Goal: Contribute content: Add original content to the website for others to see

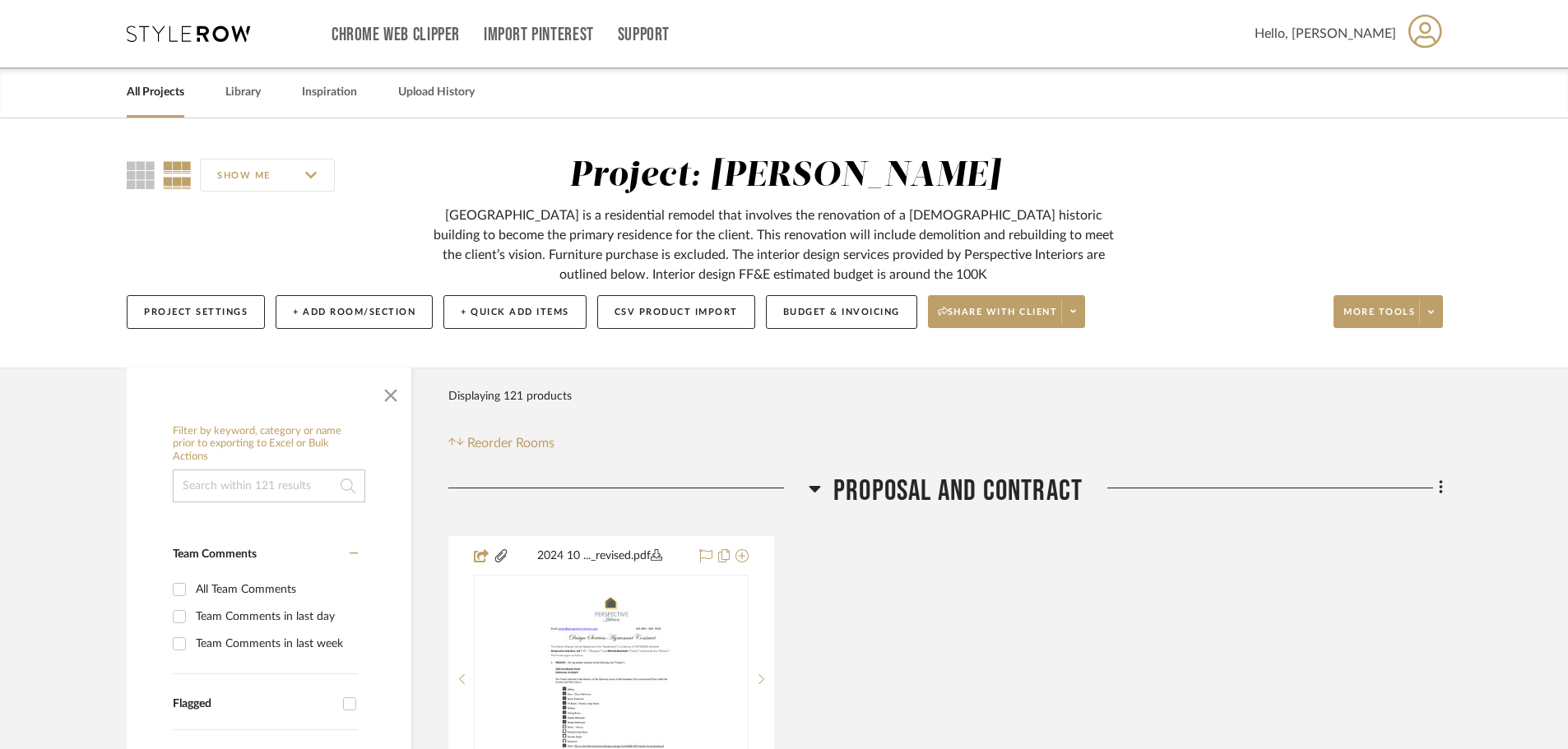
click at [181, 95] on link "All Projects" at bounding box center [155, 92] width 57 height 22
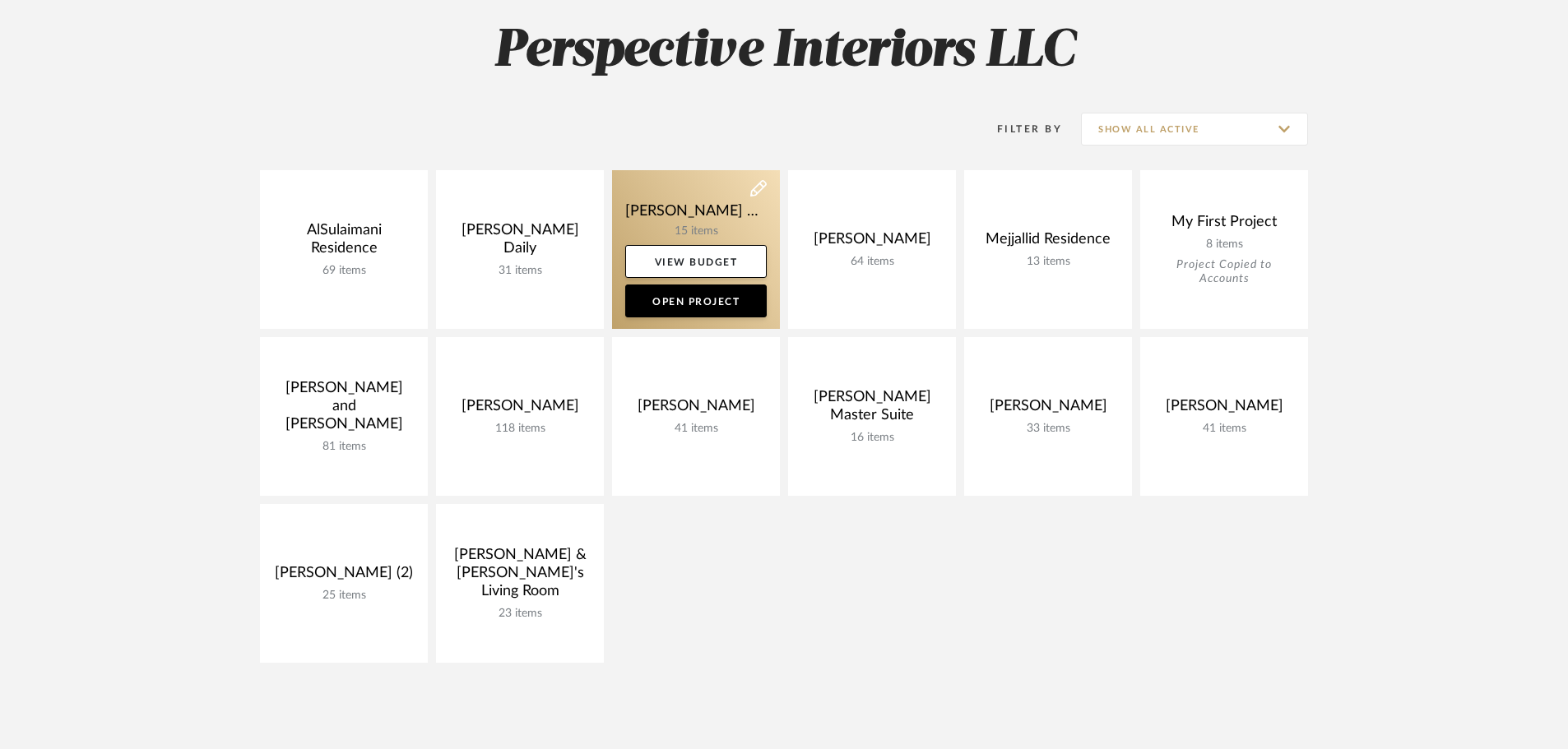
scroll to position [329, 0]
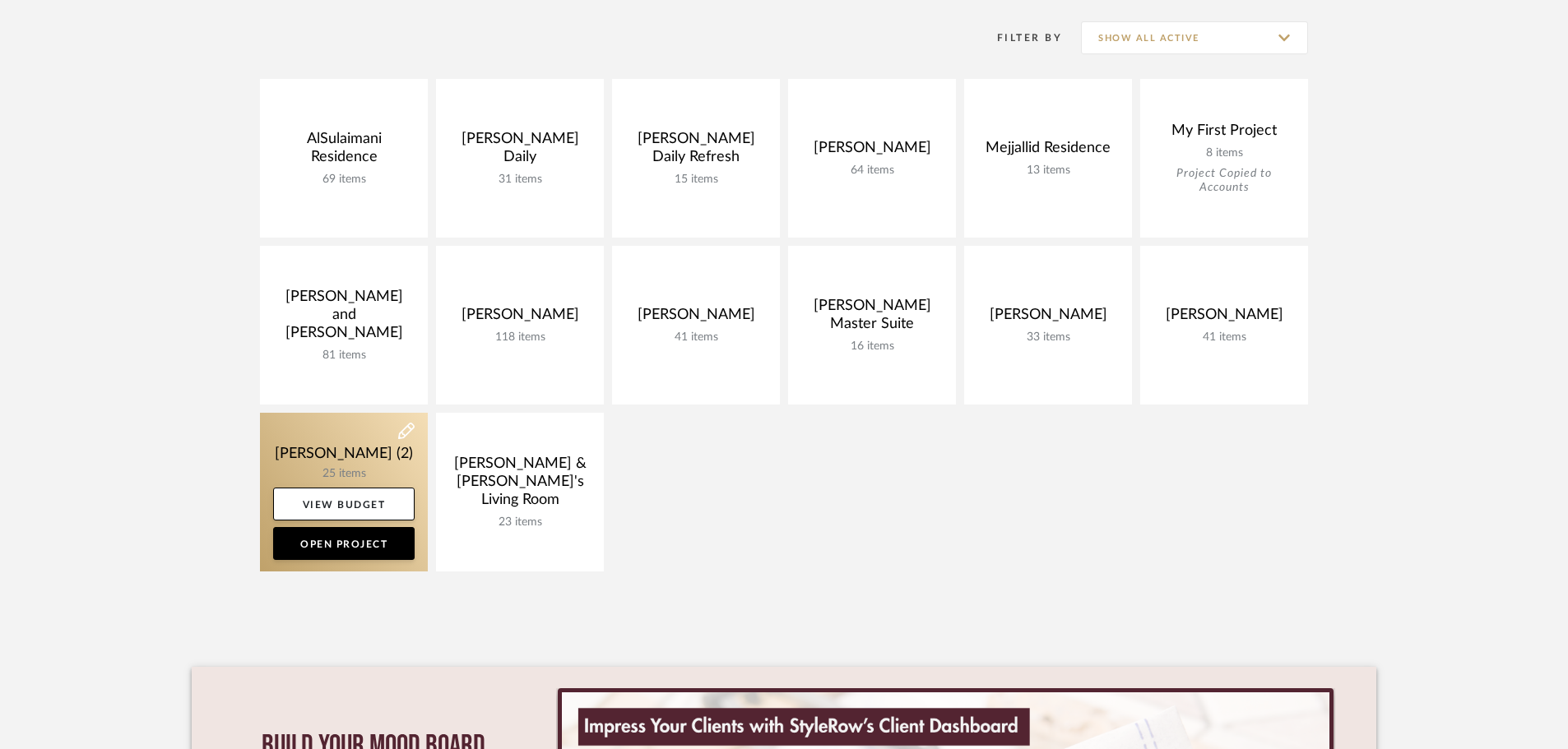
click at [357, 454] on link at bounding box center [343, 493] width 168 height 159
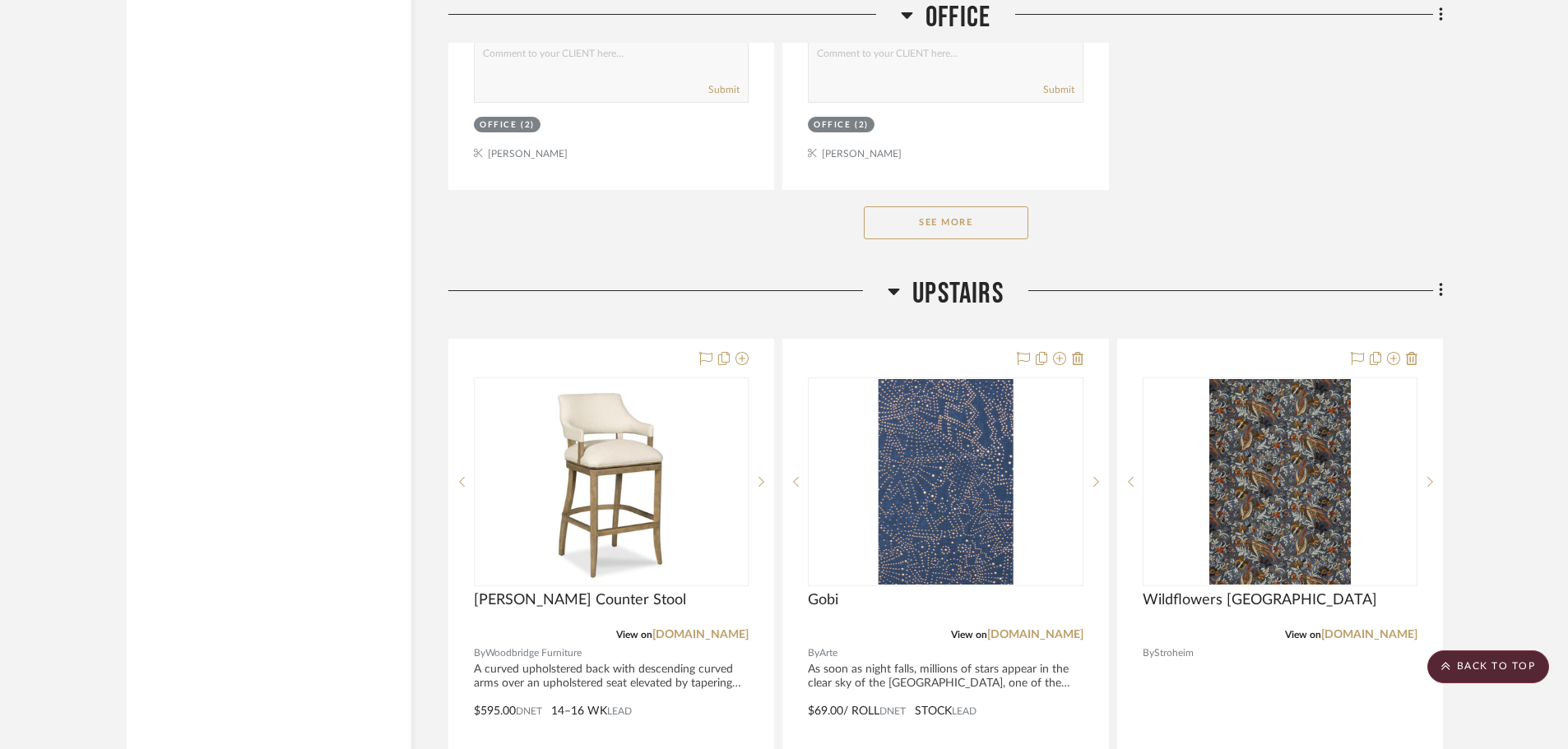
scroll to position [6497, 0]
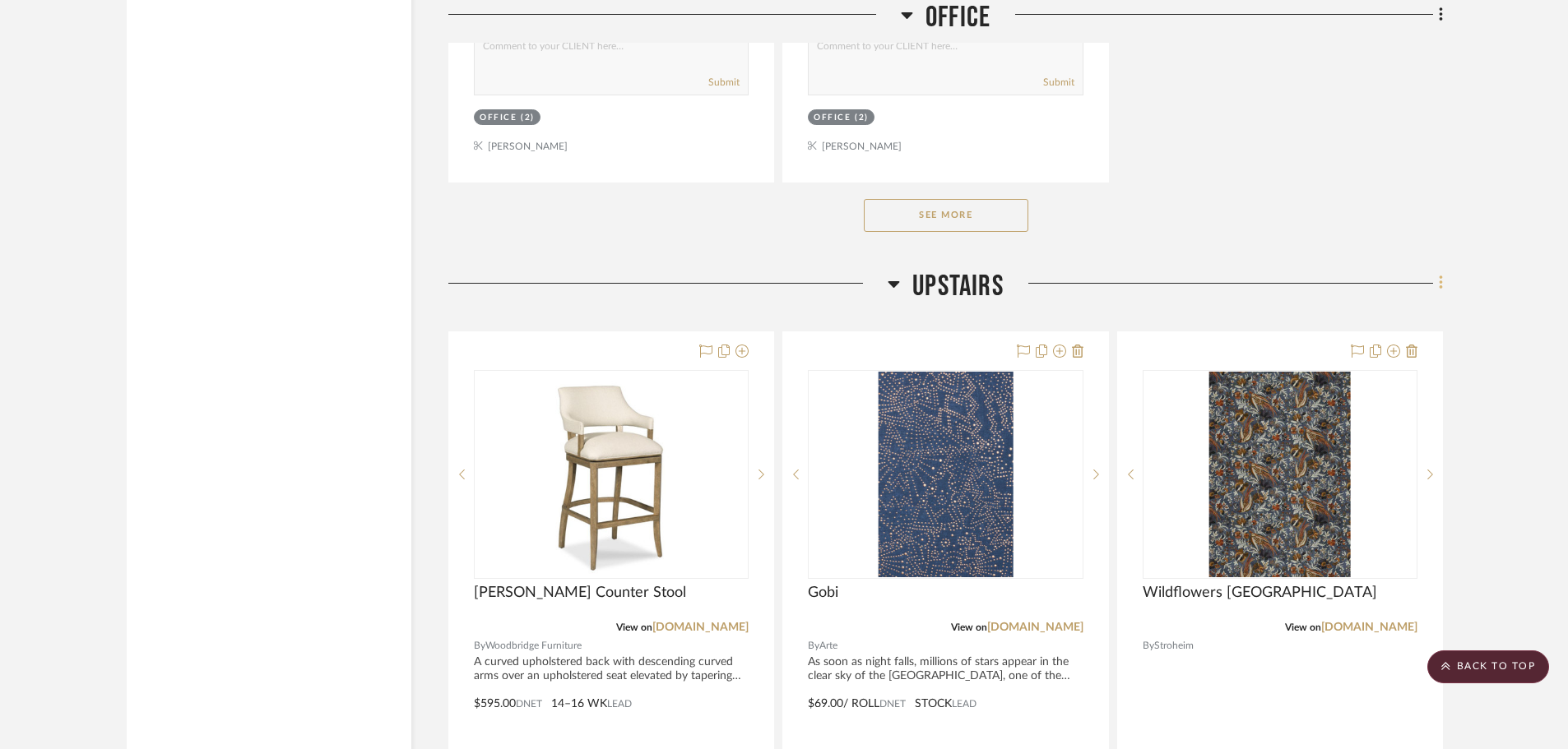
click at [1440, 275] on icon at bounding box center [1441, 282] width 5 height 18
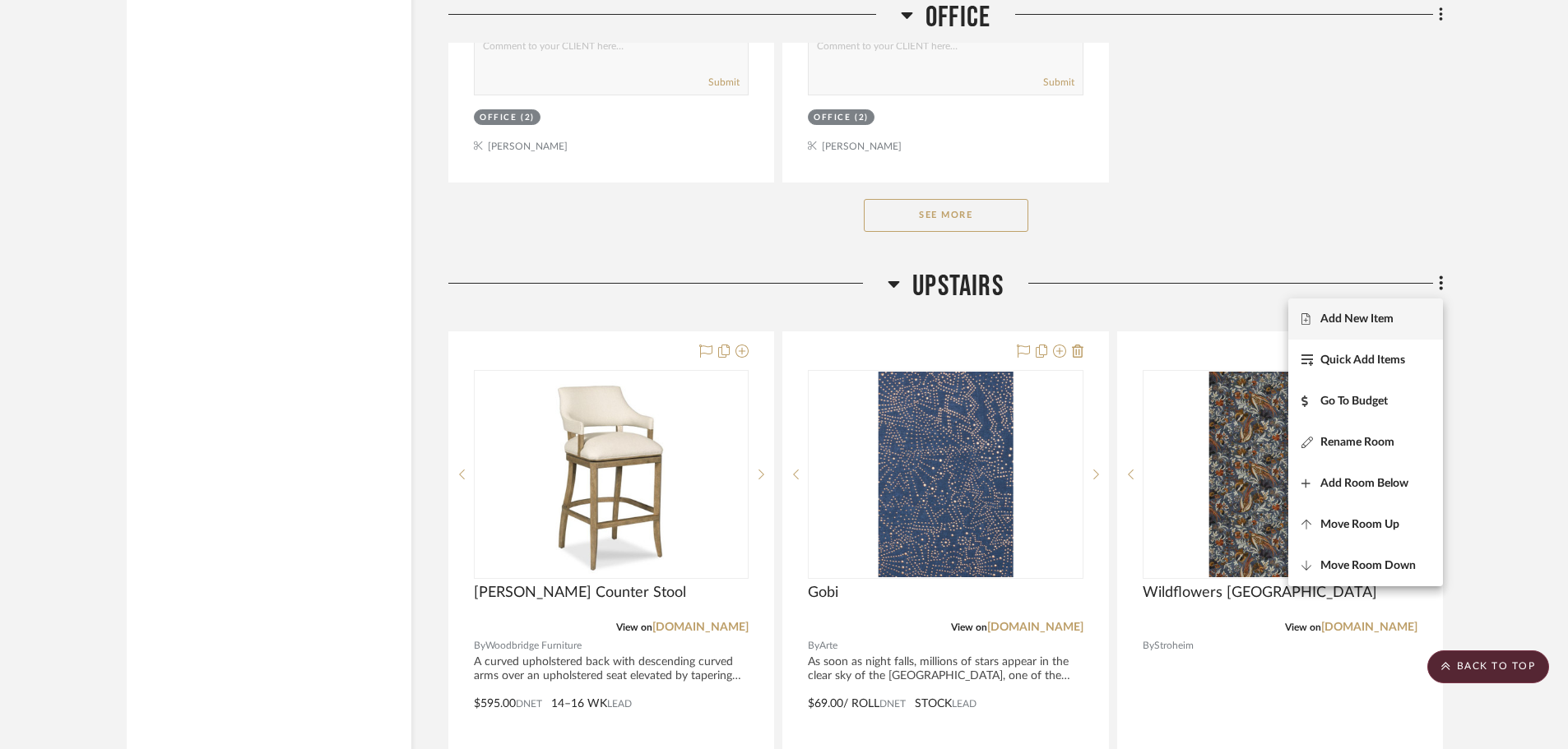
click at [1390, 309] on button "Add New Item" at bounding box center [1365, 319] width 154 height 41
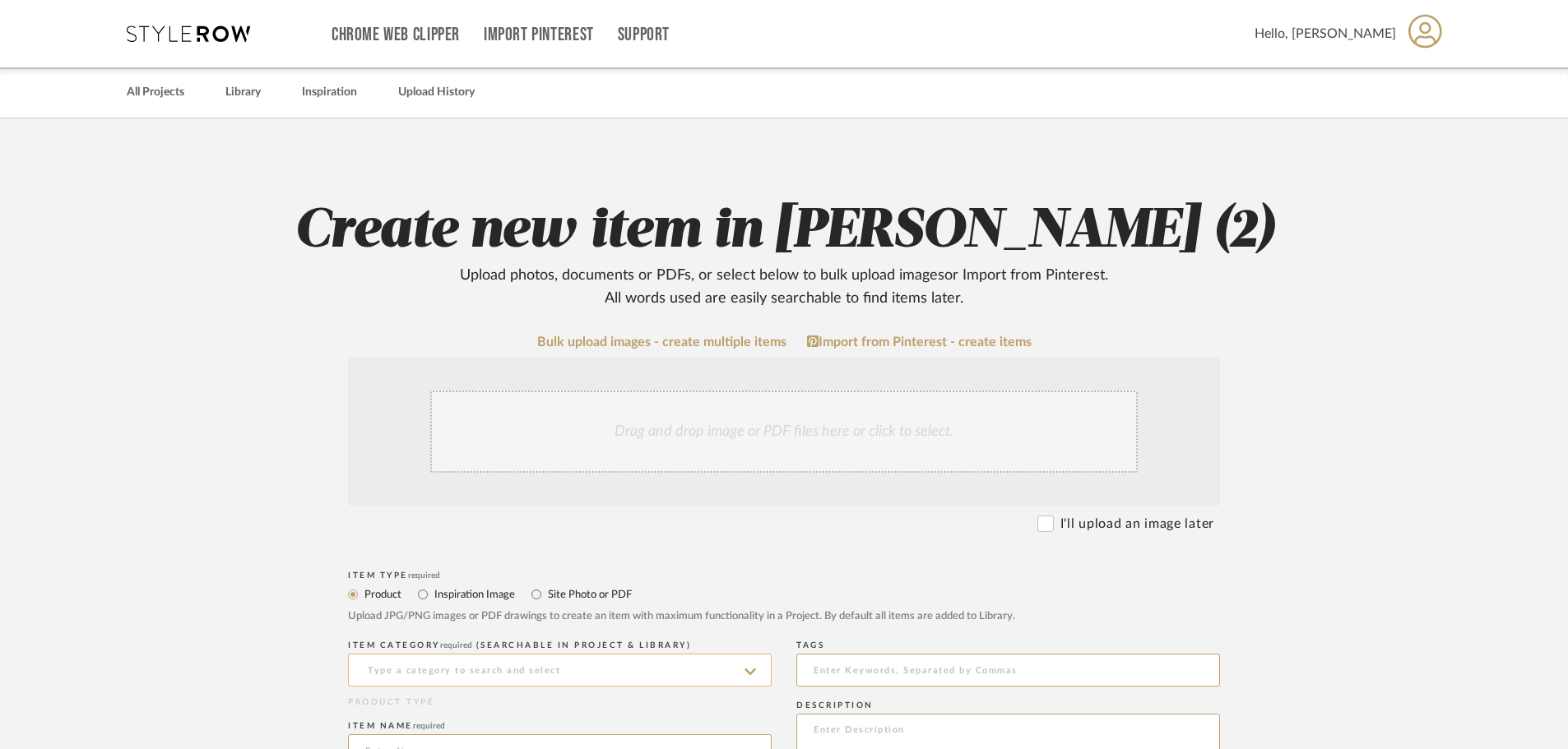
click at [510, 672] on input at bounding box center [560, 670] width 424 height 33
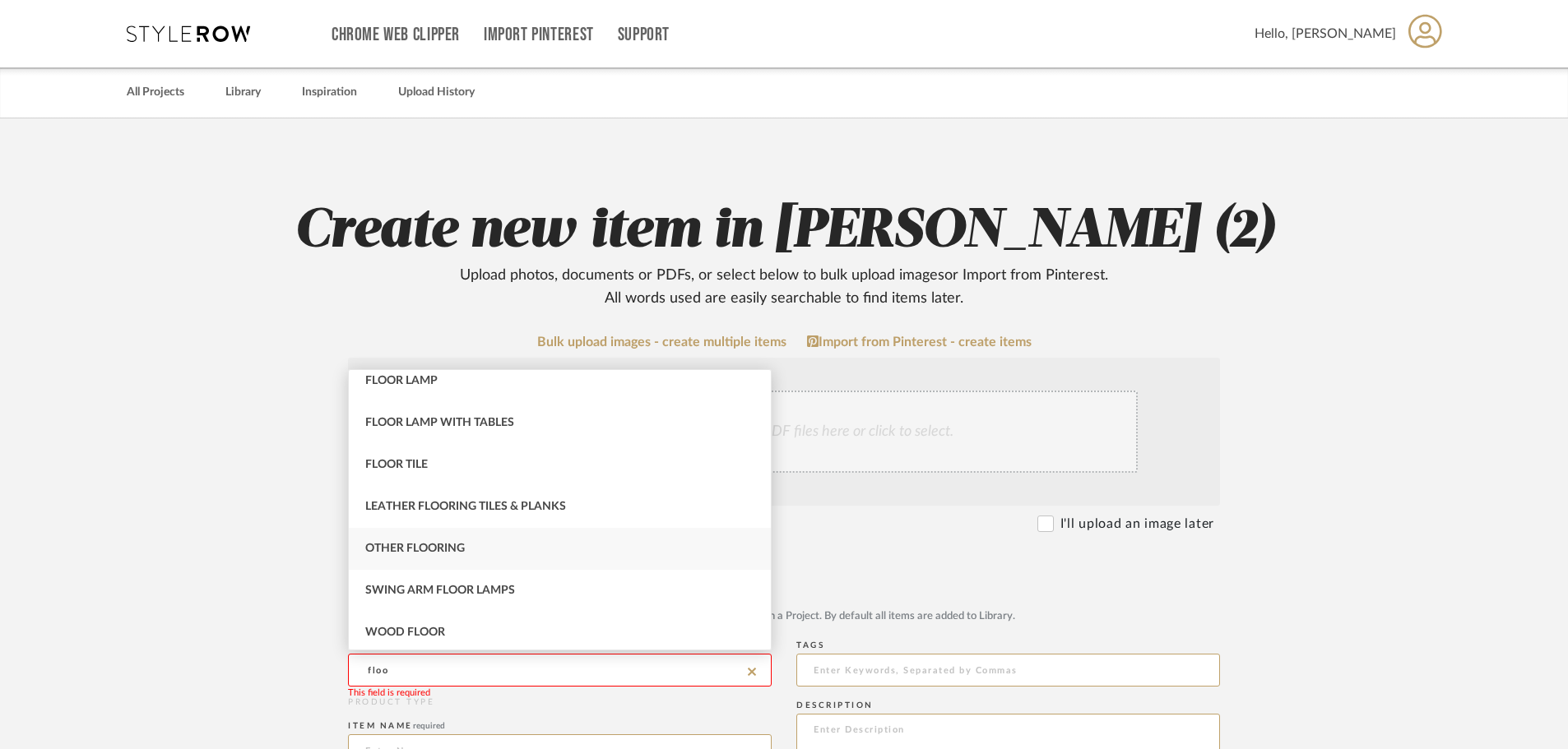
scroll to position [56, 0]
click at [510, 632] on div "Wood Floor" at bounding box center [559, 628] width 422 height 42
type input "Wood Floor"
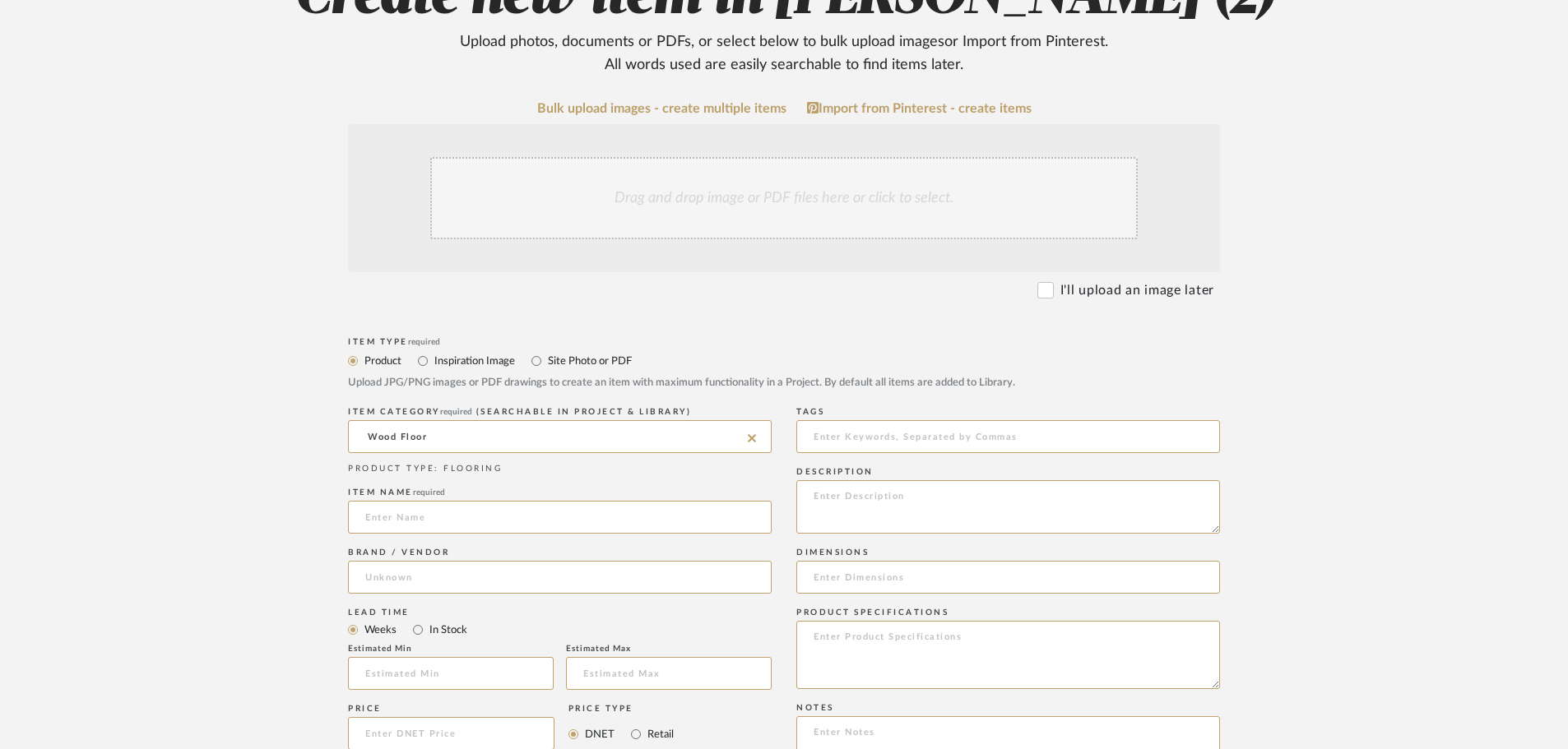
scroll to position [246, 0]
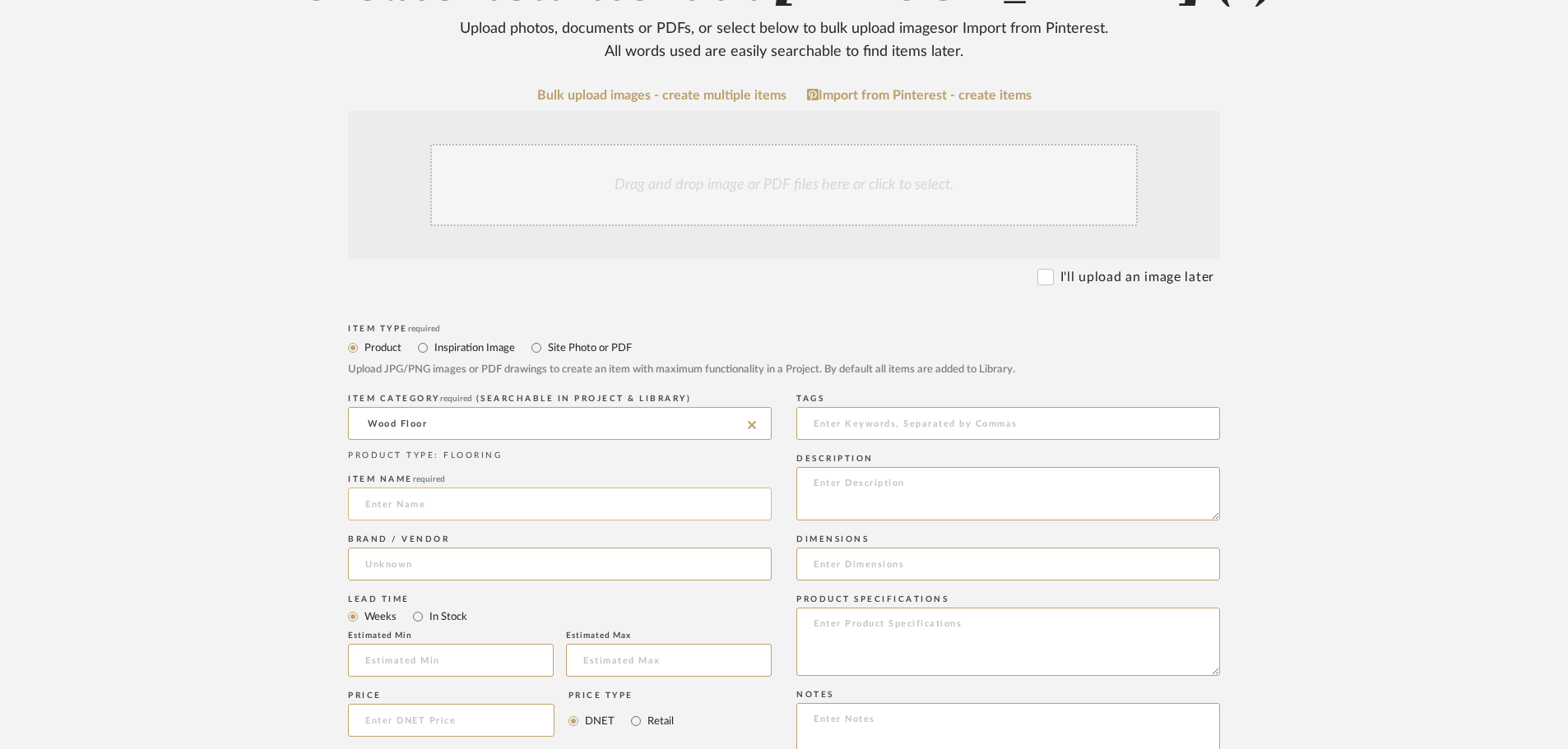
click at [403, 505] on input at bounding box center [560, 505] width 424 height 33
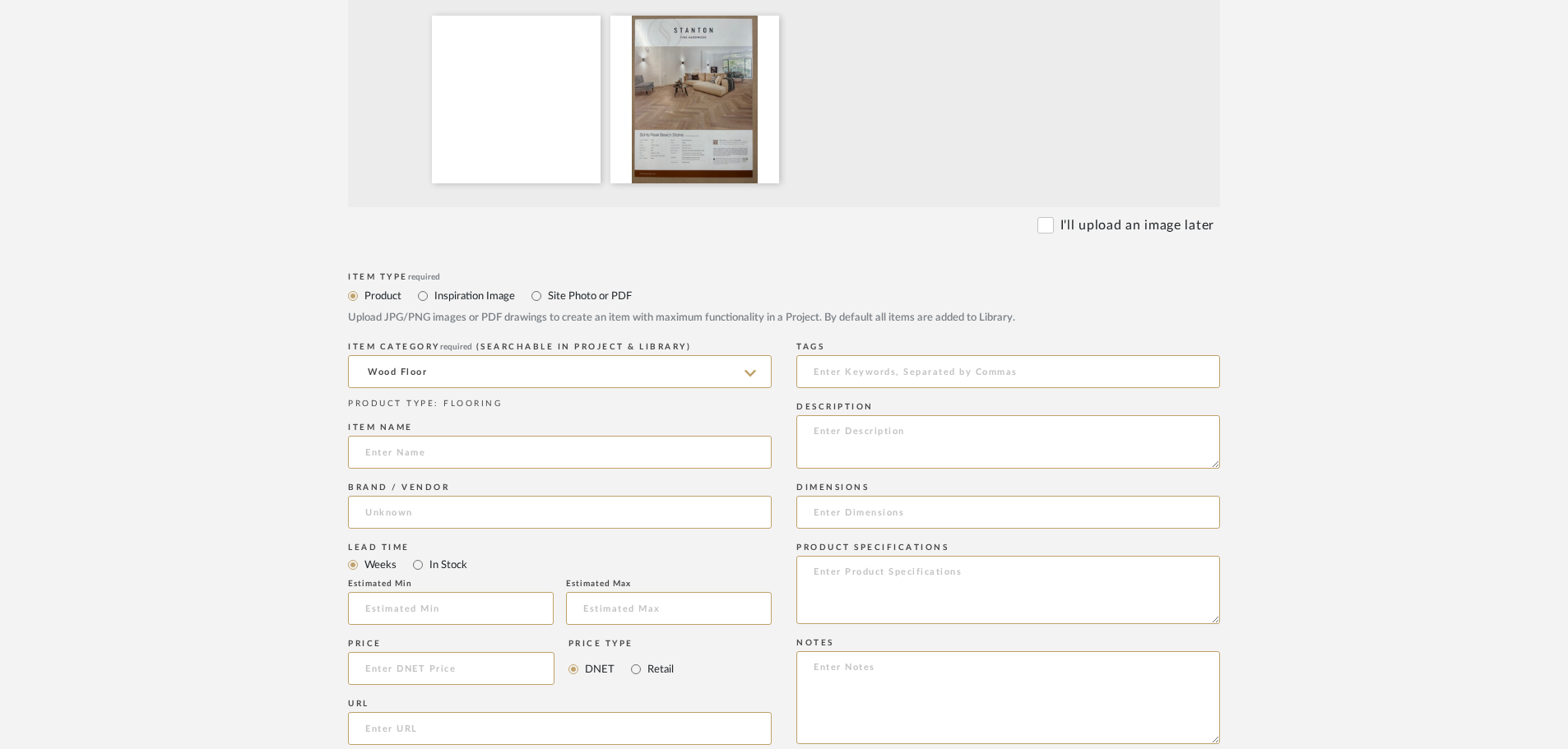
scroll to position [494, 0]
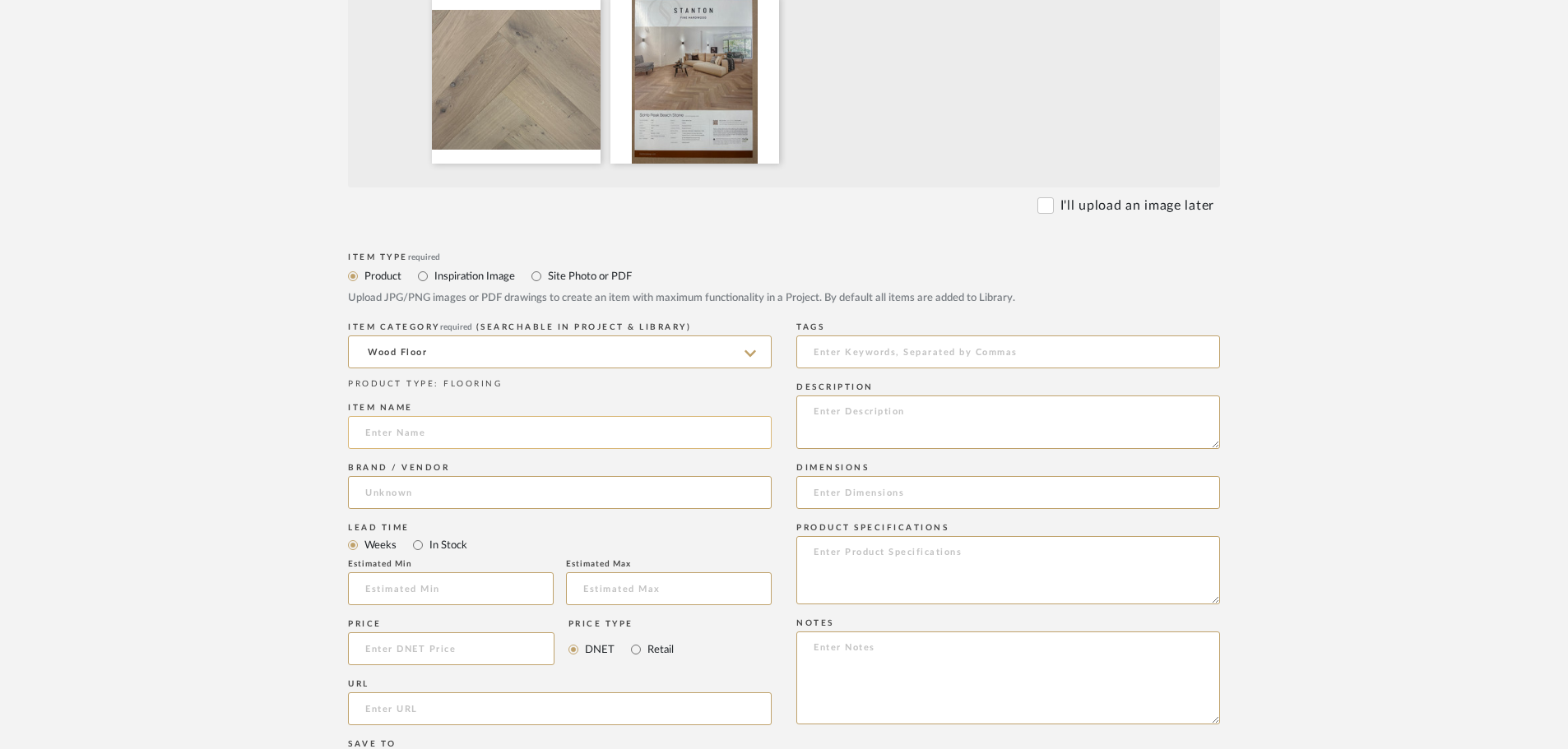
click at [411, 421] on input at bounding box center [560, 433] width 424 height 33
click at [408, 426] on input at bounding box center [560, 433] width 424 height 33
type input "[GEOGRAPHIC_DATA] Stone"
click at [445, 505] on input at bounding box center [560, 493] width 424 height 33
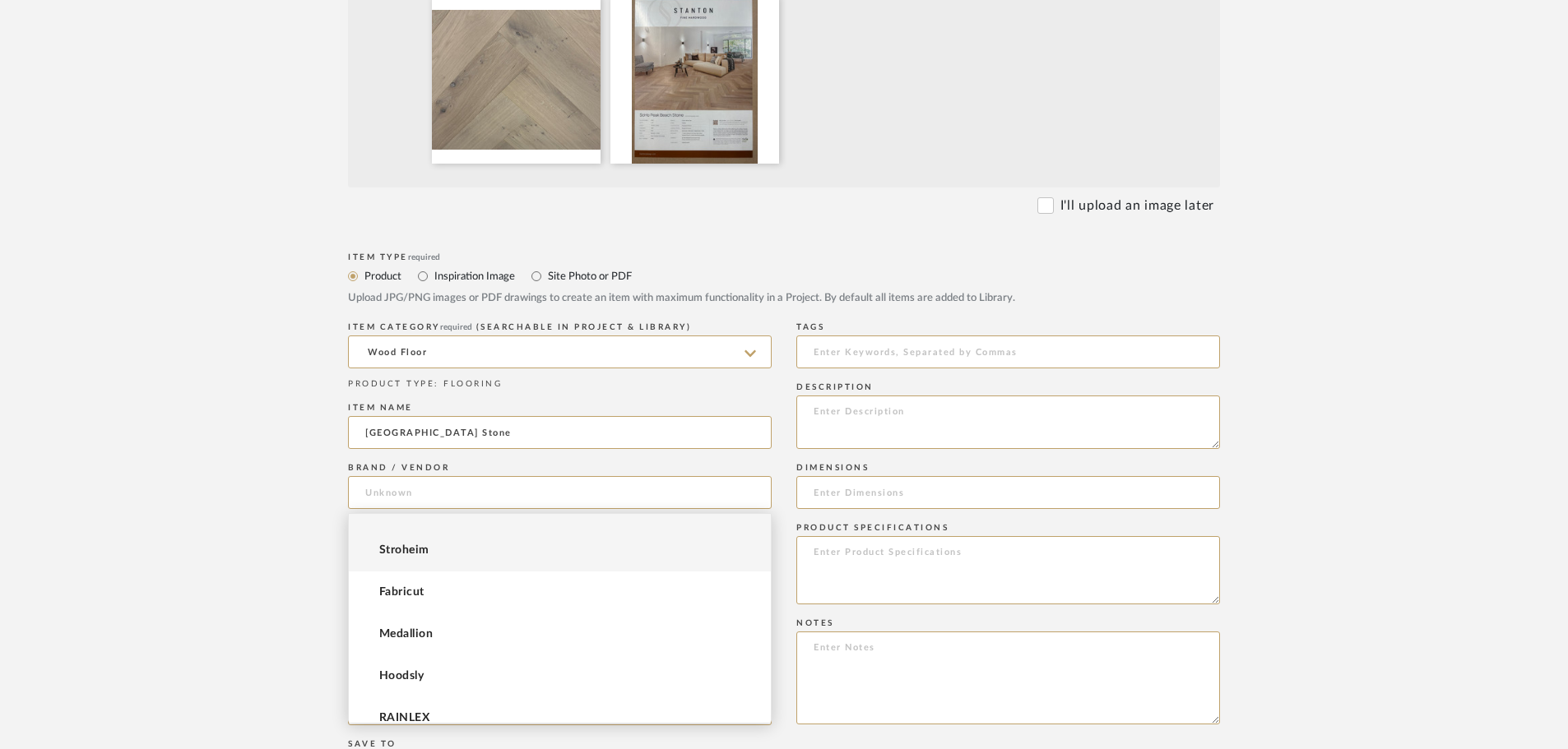
scroll to position [0, 0]
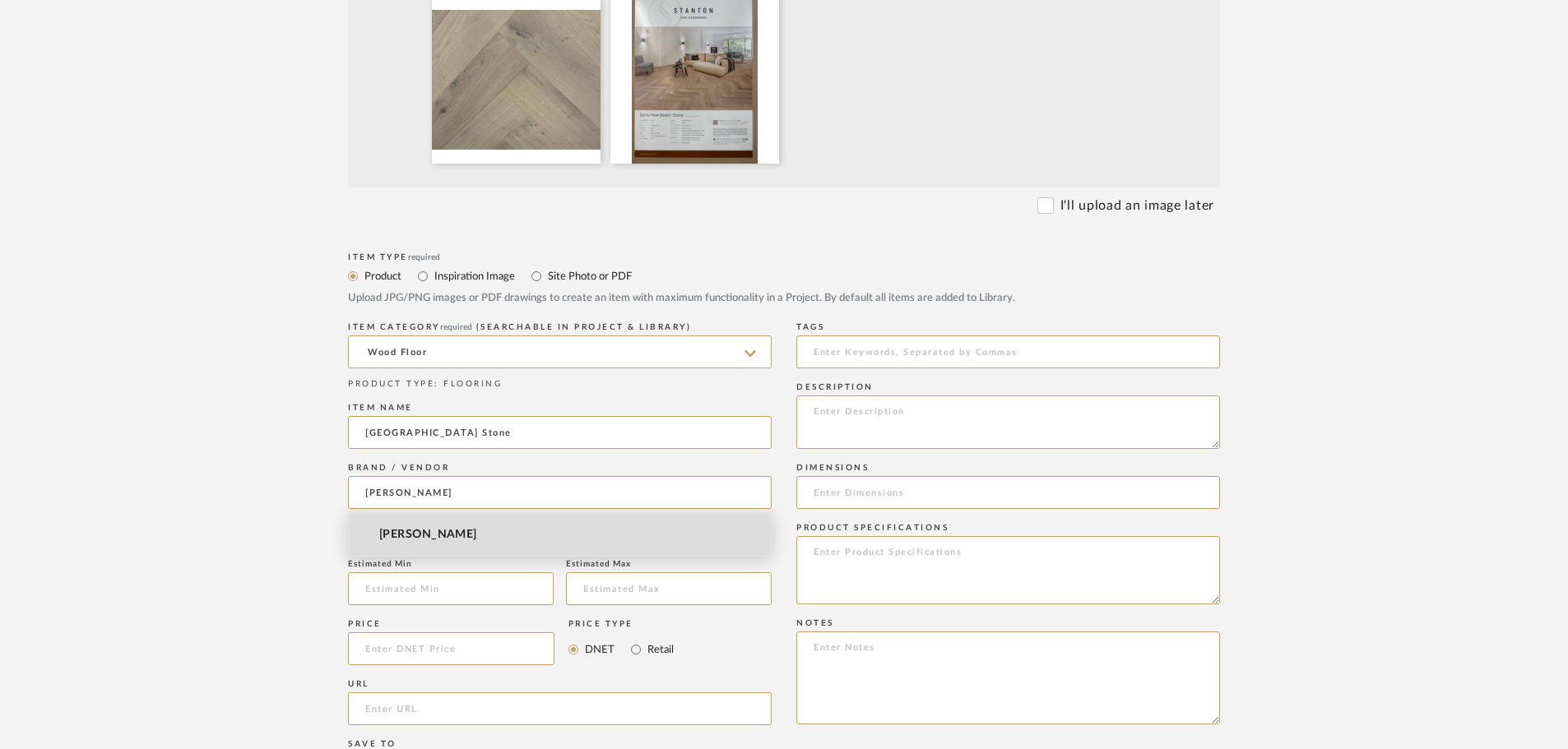
click at [448, 542] on mat-option "[PERSON_NAME]" at bounding box center [559, 535] width 422 height 42
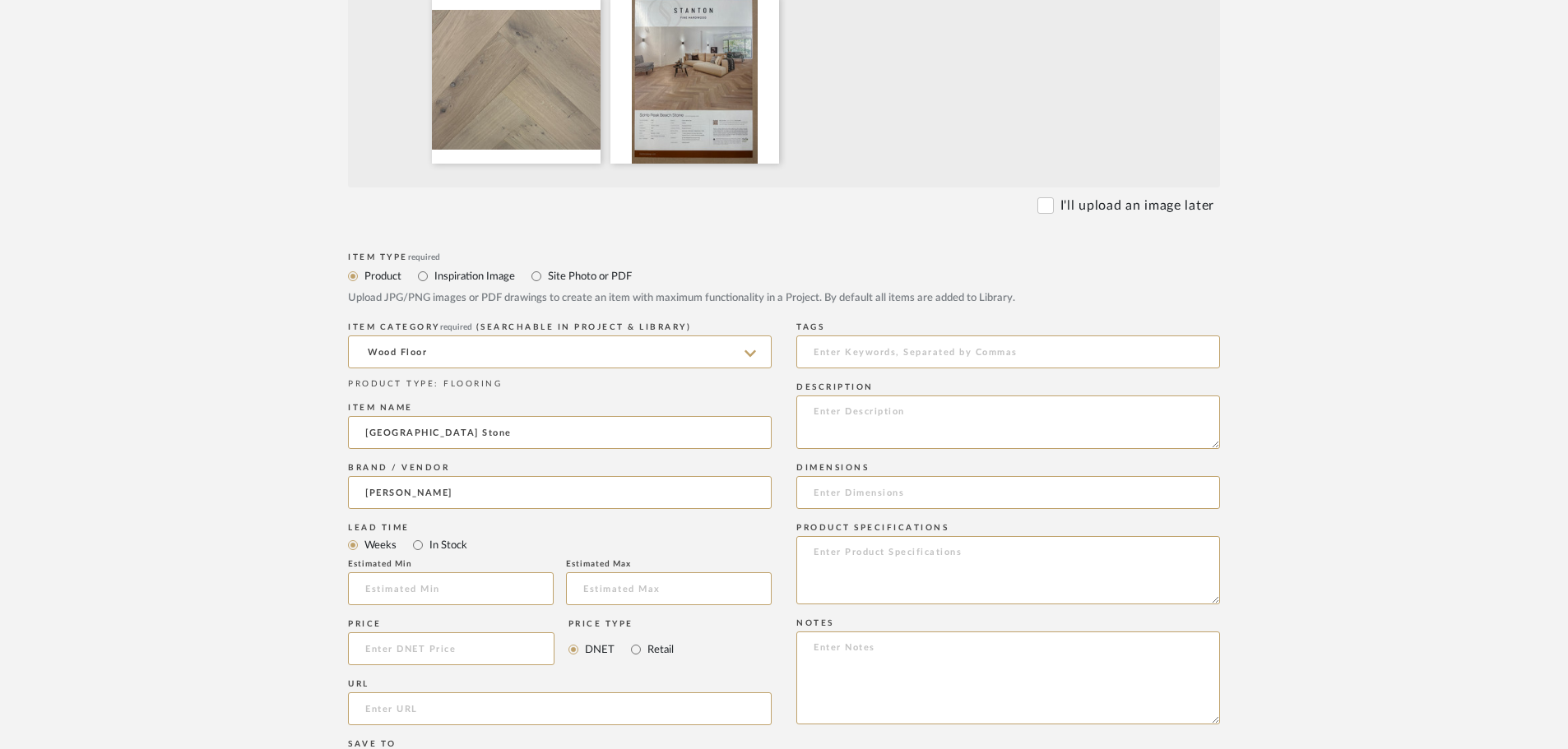
type input "[PERSON_NAME]"
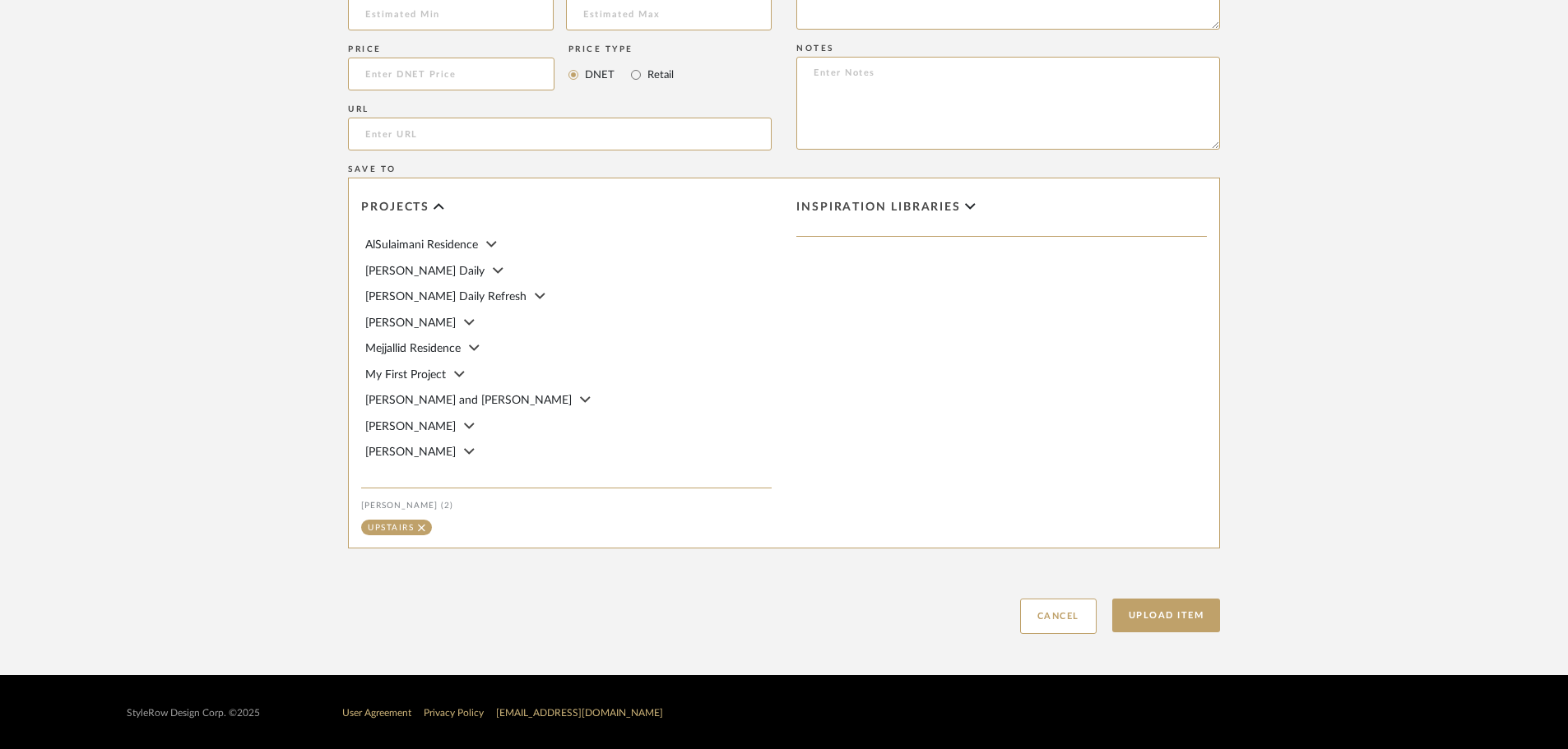
scroll to position [1070, 0]
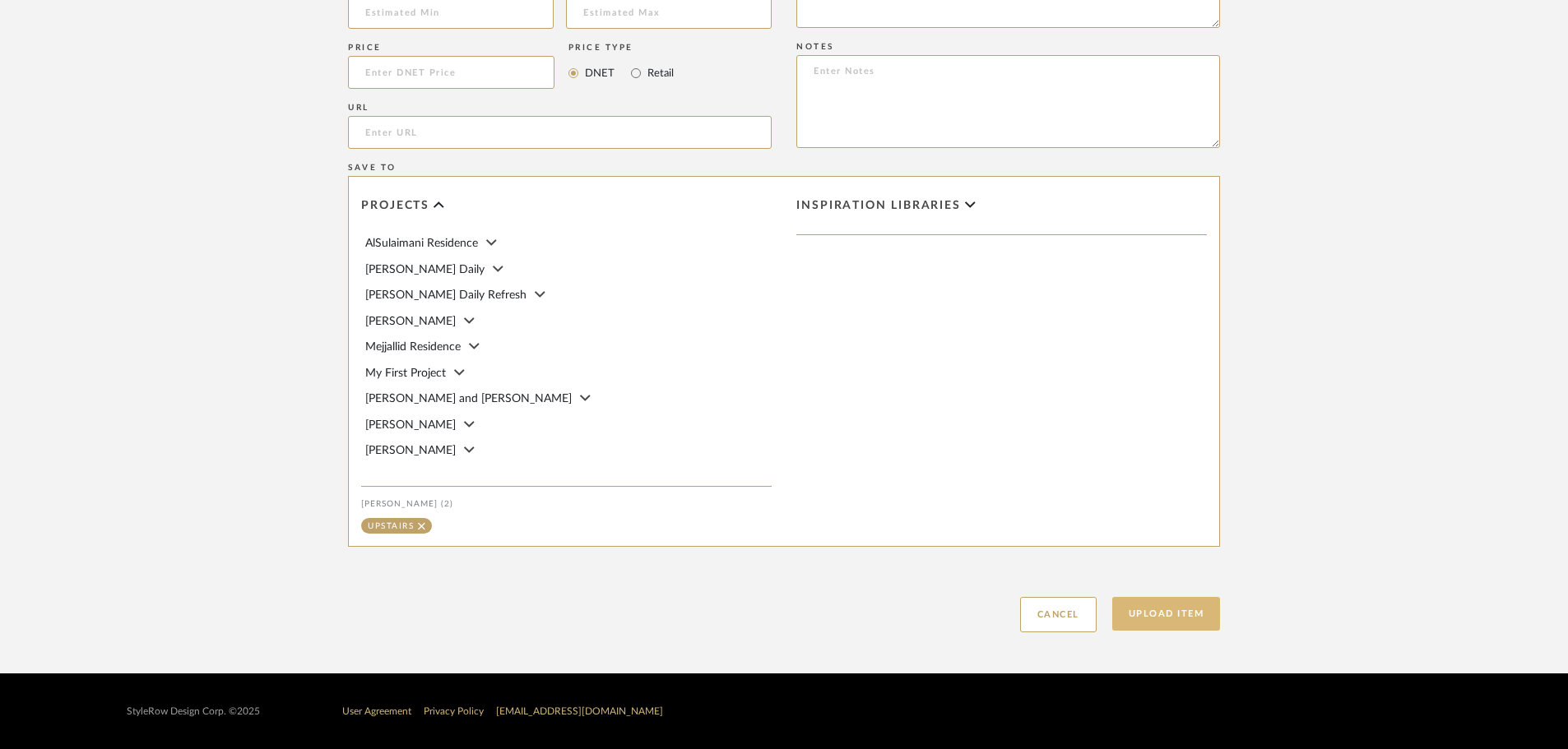
click at [1149, 628] on button "Upload Item" at bounding box center [1166, 613] width 109 height 34
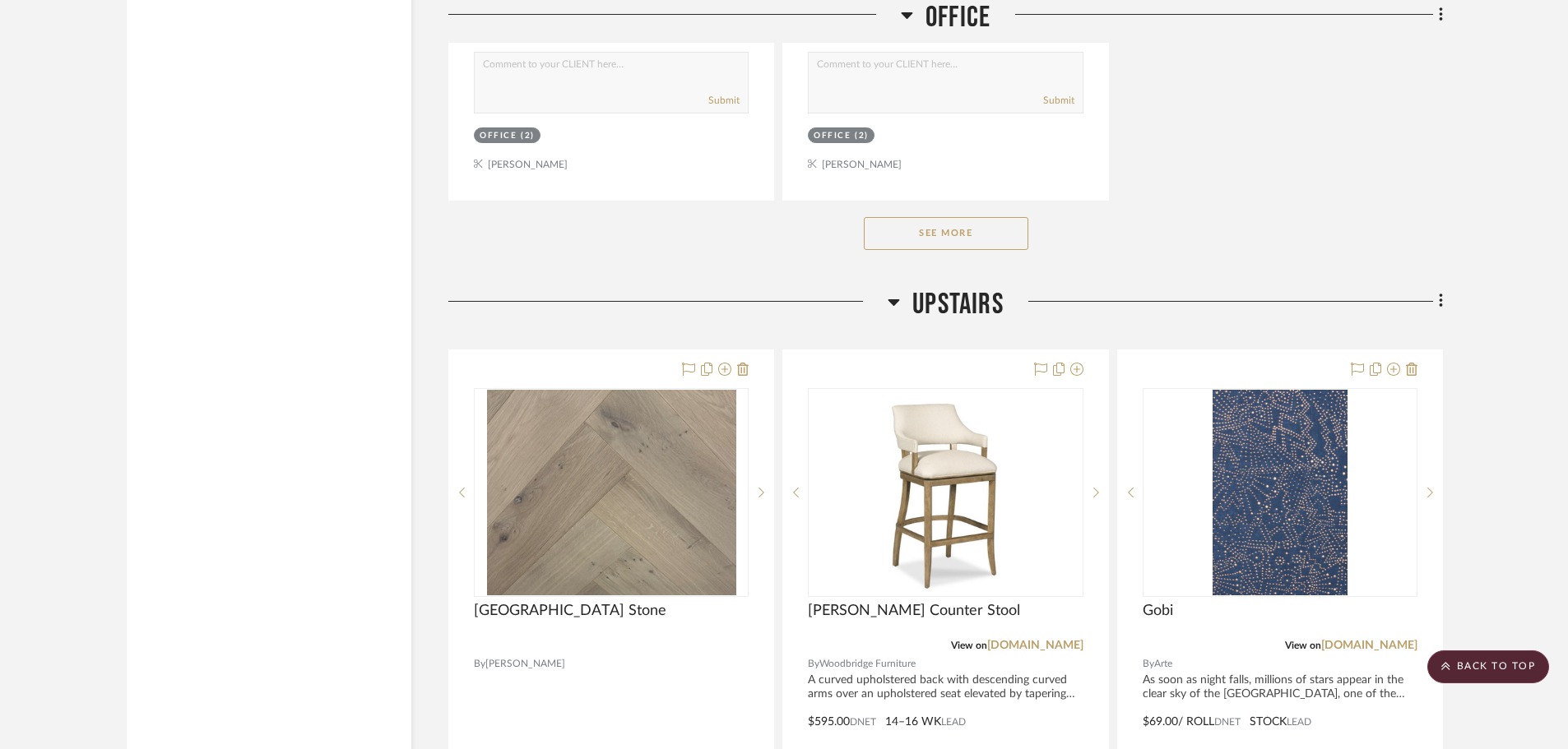
scroll to position [6757, 0]
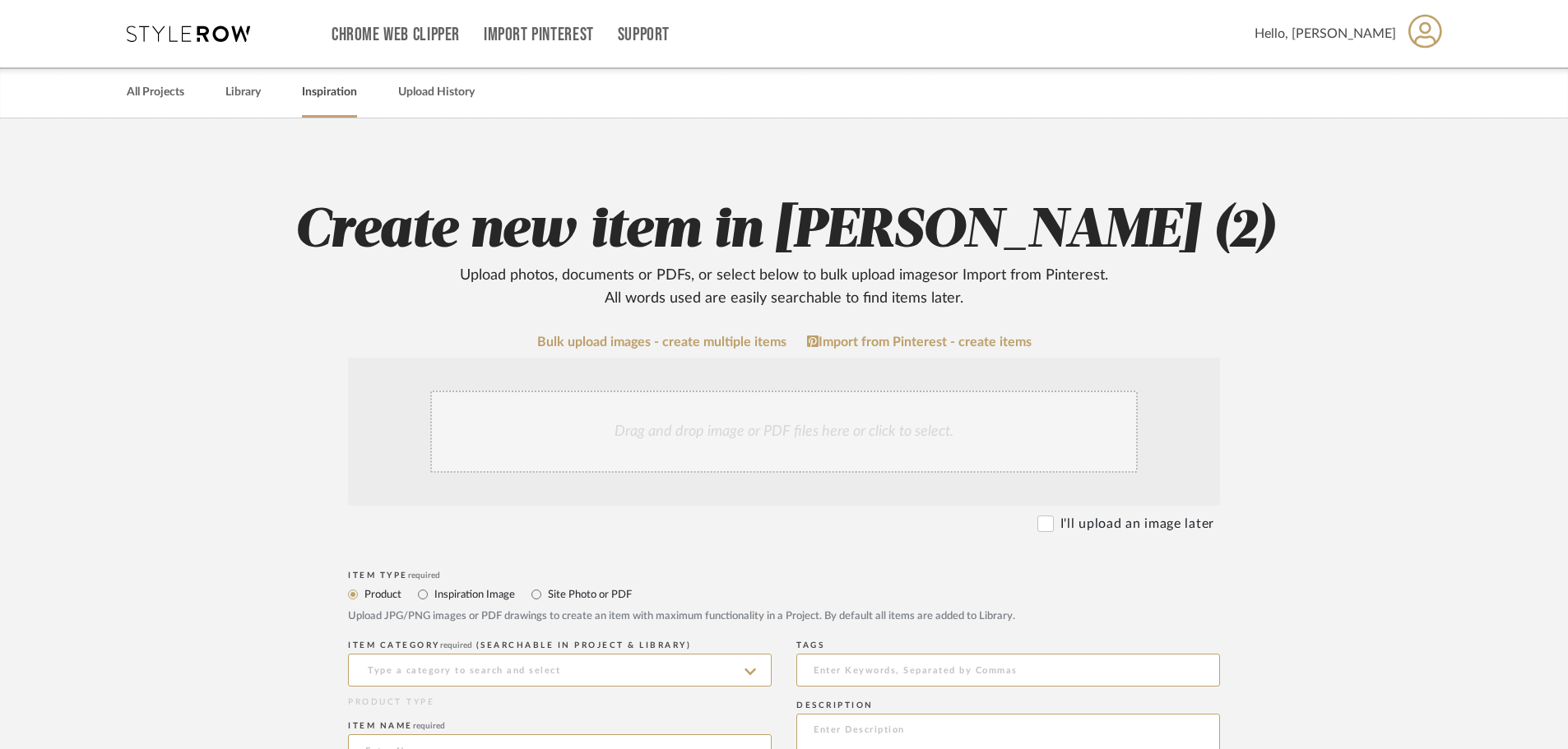
drag, startPoint x: 268, startPoint y: 68, endPoint x: 308, endPoint y: 95, distance: 48.3
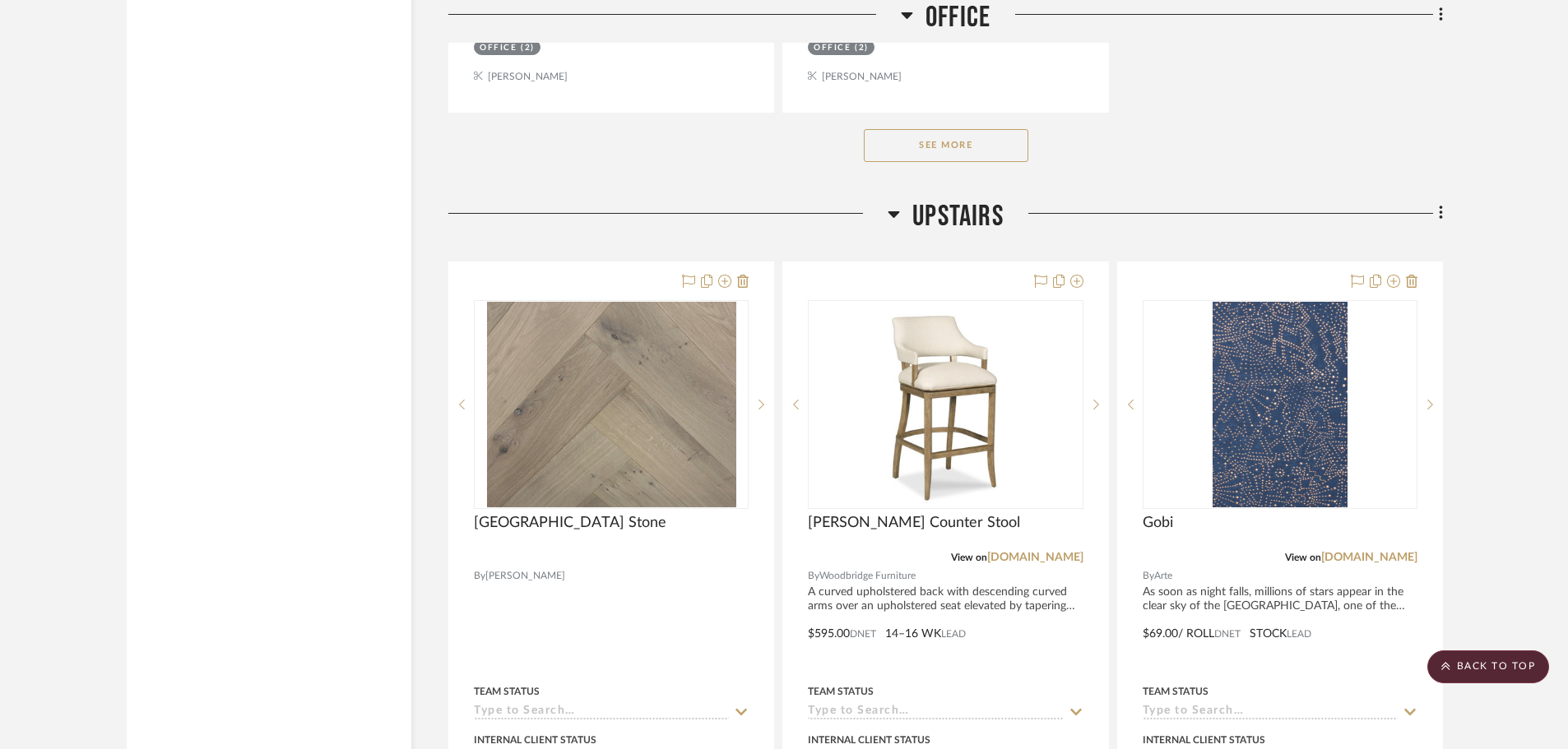
scroll to position [6744, 0]
